Goal: Information Seeking & Learning: Learn about a topic

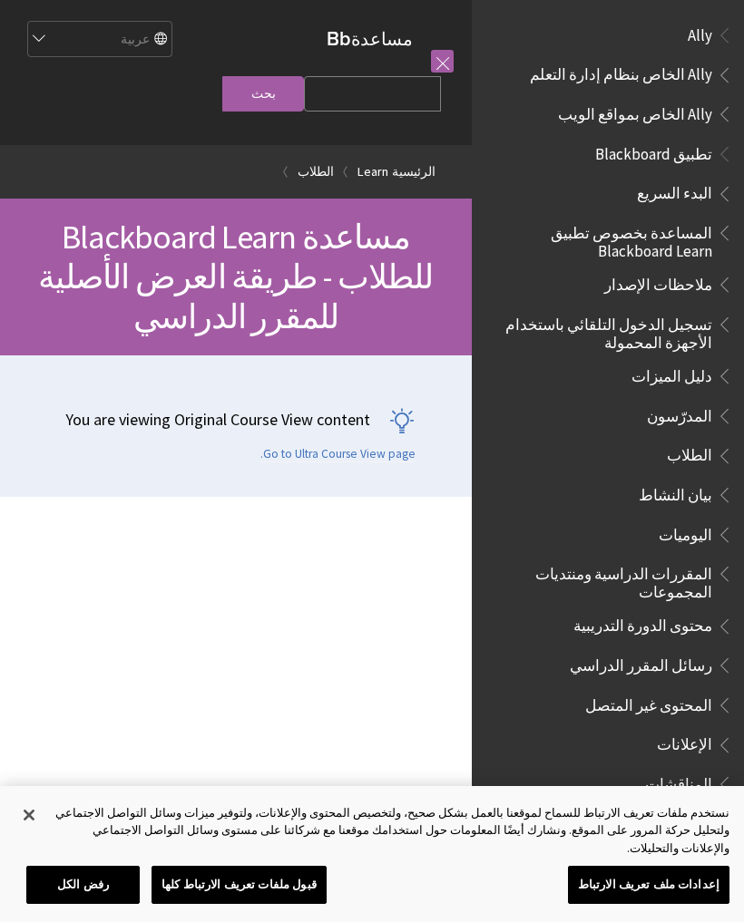
scroll to position [1551, 0]
